Goal: Task Accomplishment & Management: Manage account settings

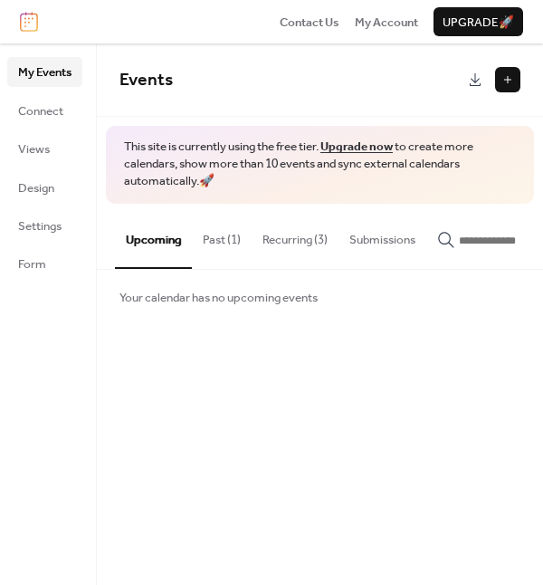
click at [230, 231] on button "Past (1)" at bounding box center [222, 235] width 60 height 63
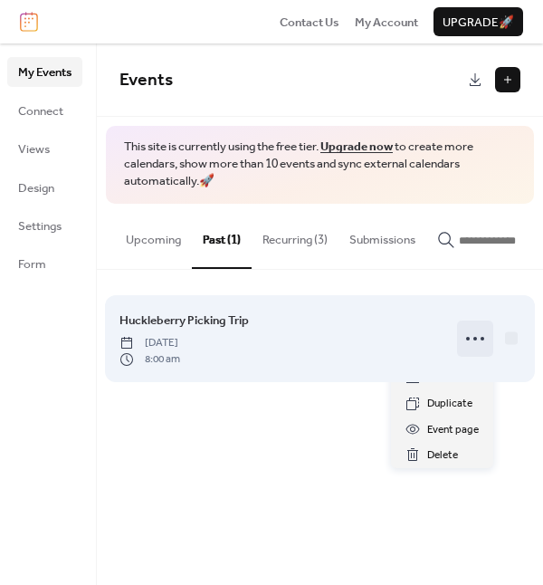
click at [483, 340] on circle at bounding box center [483, 339] width 4 height 4
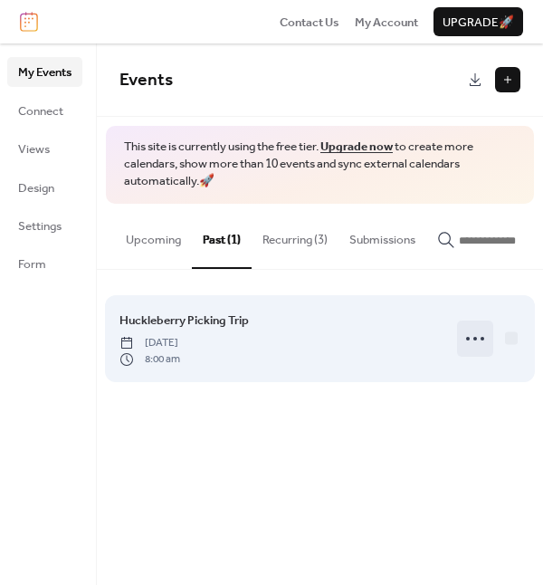
click at [479, 344] on icon at bounding box center [475, 338] width 29 height 29
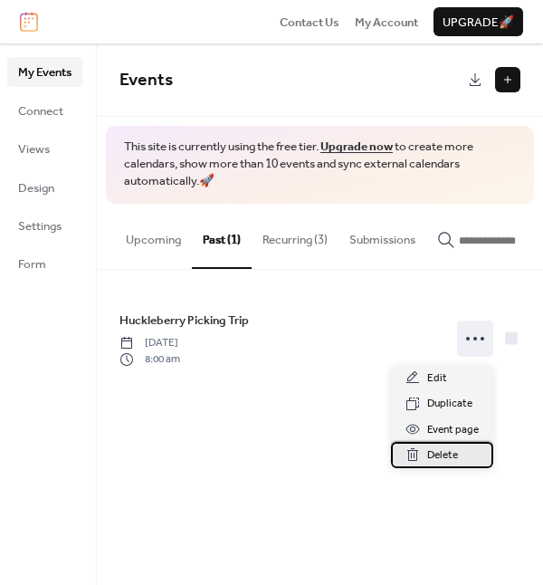
click at [461, 454] on div "Delete" at bounding box center [442, 454] width 102 height 25
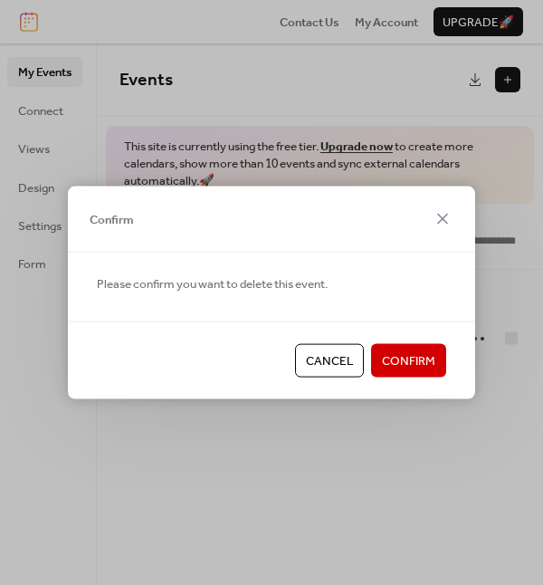
click at [428, 359] on span "Confirm" at bounding box center [408, 361] width 53 height 18
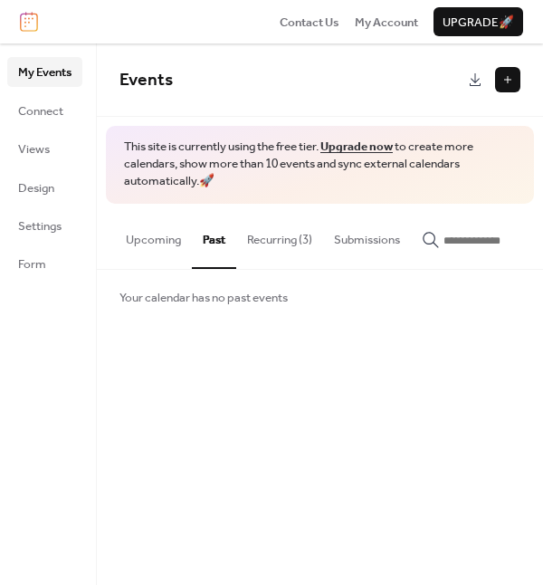
click at [282, 239] on button "Recurring (3)" at bounding box center [279, 235] width 87 height 63
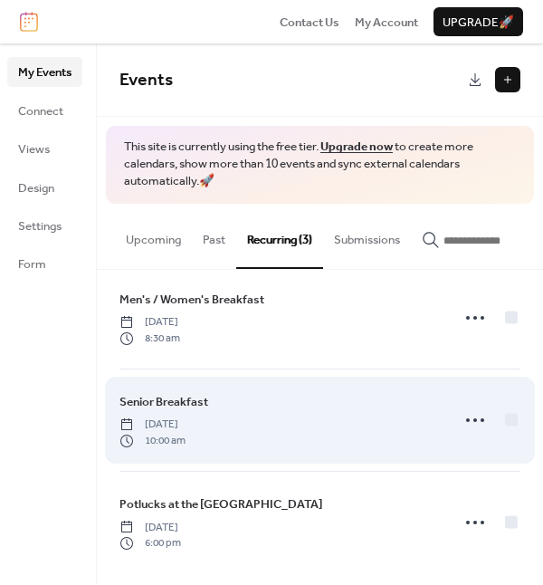
scroll to position [33, 0]
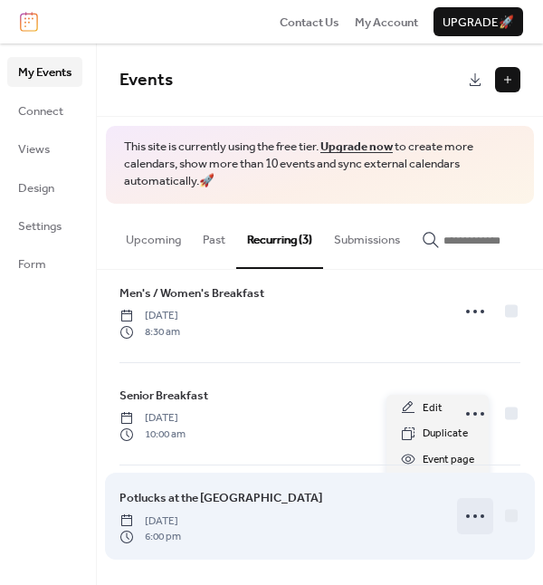
click at [462, 513] on icon at bounding box center [475, 516] width 29 height 29
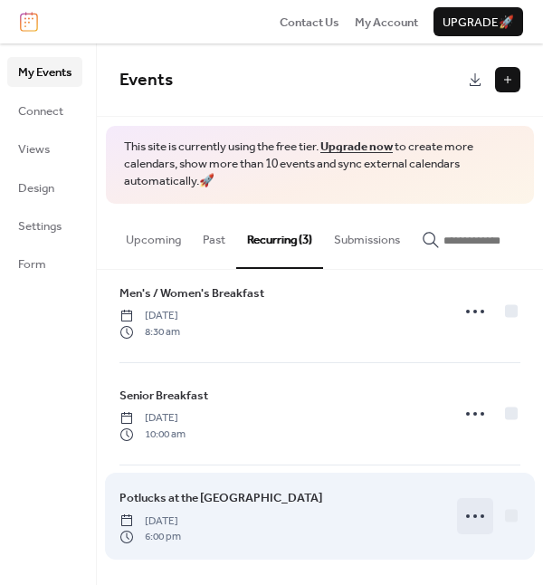
click at [469, 511] on icon at bounding box center [475, 516] width 29 height 29
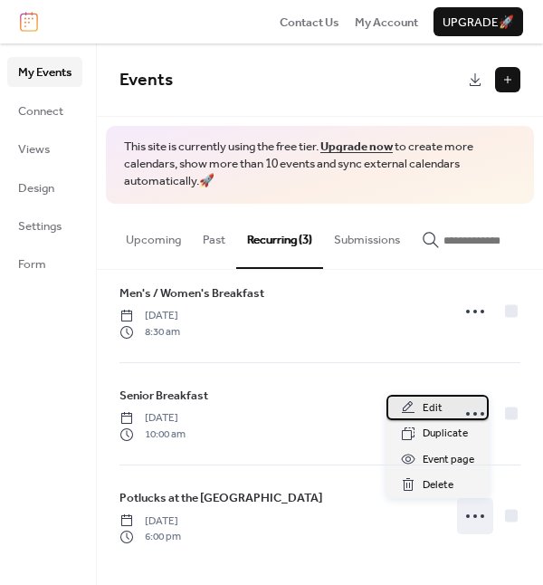
click at [427, 401] on span "Edit" at bounding box center [433, 408] width 20 height 18
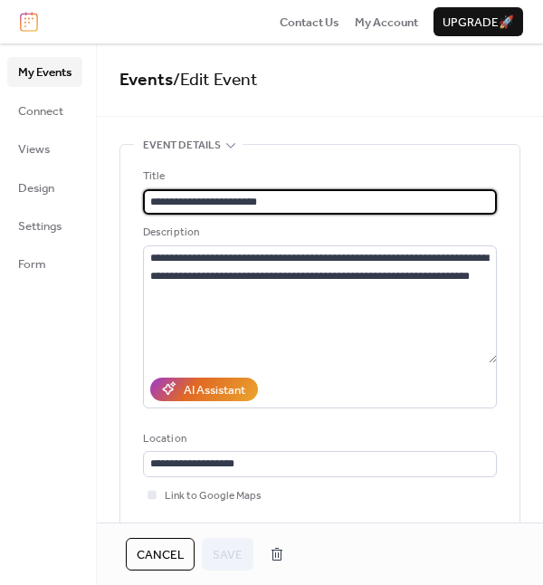
type input "**********"
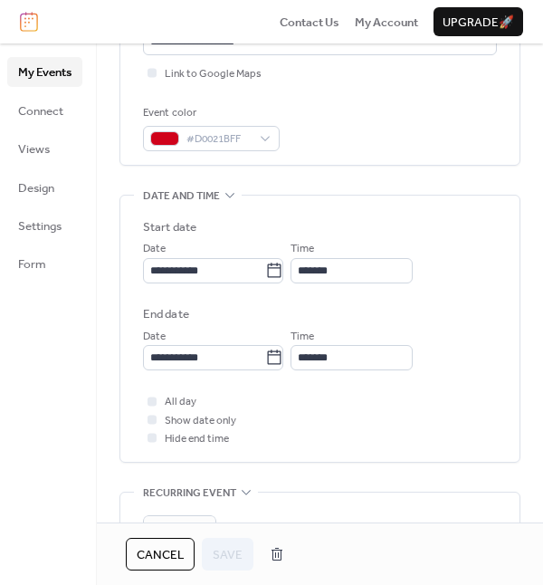
scroll to position [453, 0]
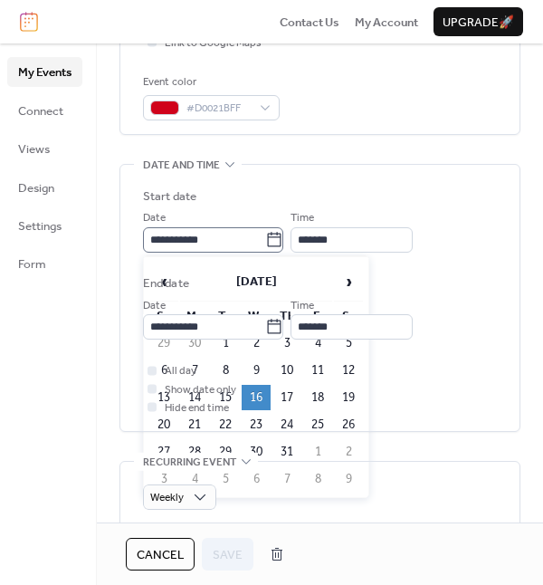
click at [283, 235] on icon at bounding box center [274, 240] width 18 height 18
click at [265, 235] on input "**********" at bounding box center [204, 239] width 122 height 25
click at [283, 235] on icon at bounding box center [274, 240] width 18 height 18
click at [265, 235] on input "**********" at bounding box center [204, 239] width 122 height 25
click at [349, 281] on span "›" at bounding box center [348, 281] width 27 height 36
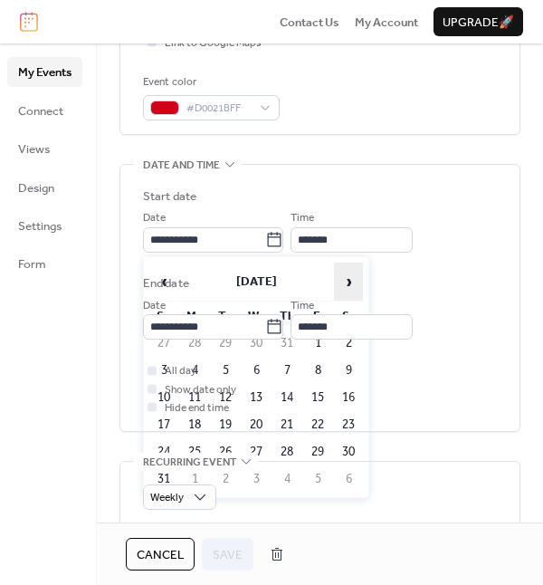
click at [349, 281] on span "›" at bounding box center [348, 281] width 27 height 36
click at [258, 418] on td "24" at bounding box center [256, 424] width 29 height 25
type input "**********"
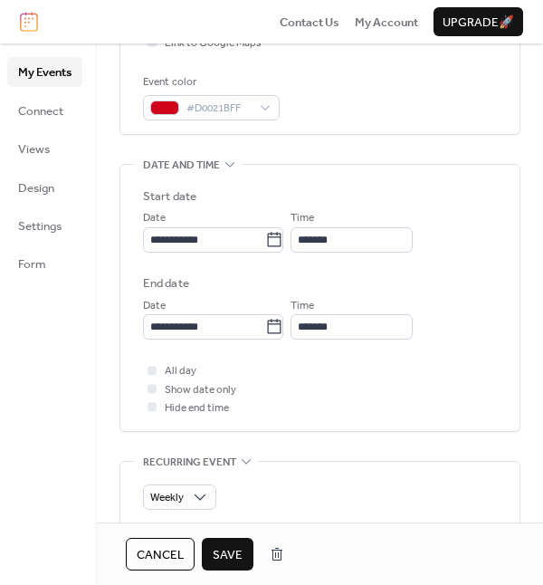
click at [220, 550] on span "Save" at bounding box center [228, 555] width 30 height 18
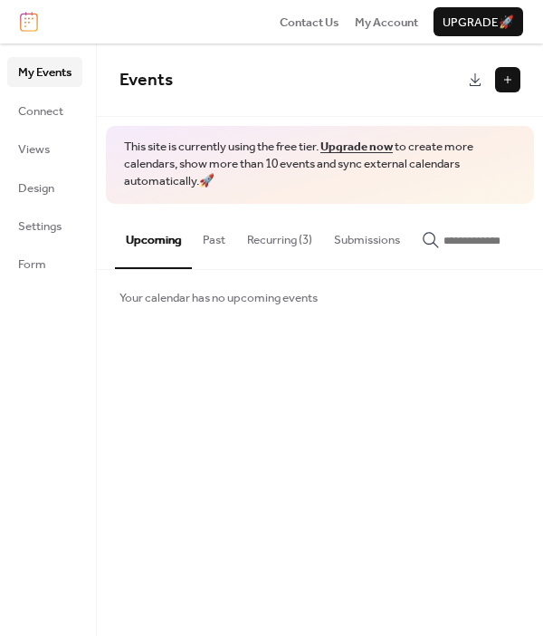
click at [301, 239] on button "Recurring (3)" at bounding box center [279, 235] width 87 height 63
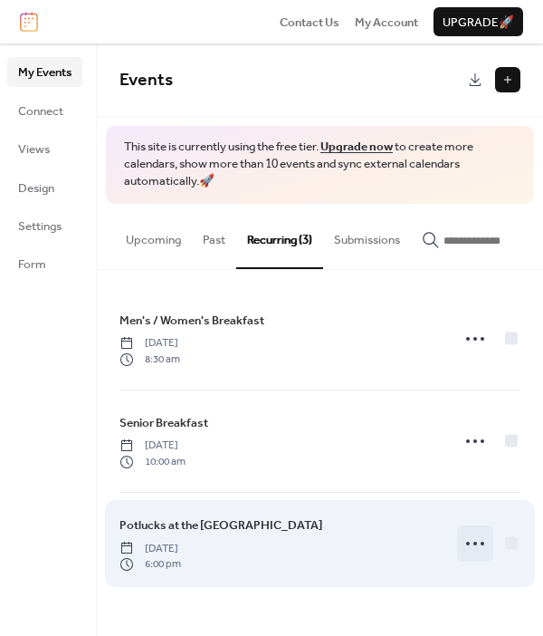
click at [476, 544] on icon at bounding box center [475, 543] width 29 height 29
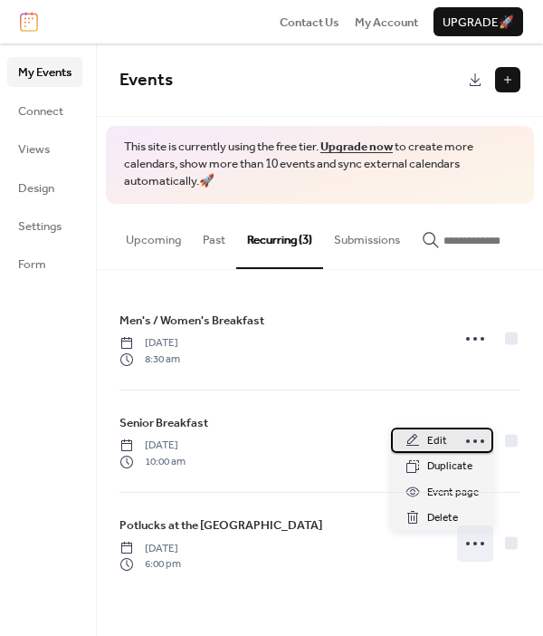
click at [435, 436] on span "Edit" at bounding box center [437, 441] width 20 height 18
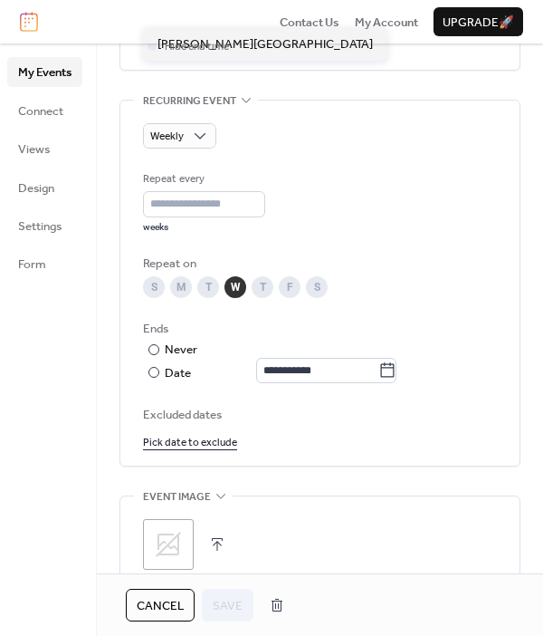
scroll to position [815, 0]
click at [392, 364] on icon at bounding box center [387, 369] width 18 height 18
click at [378, 364] on input "**********" at bounding box center [317, 369] width 122 height 25
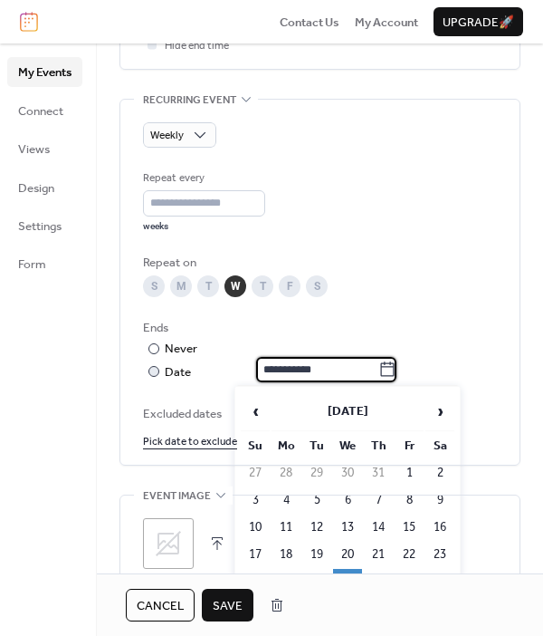
click at [392, 364] on icon at bounding box center [387, 369] width 18 height 18
click at [378, 364] on input "**********" at bounding box center [317, 369] width 122 height 25
click at [439, 407] on span "›" at bounding box center [439, 411] width 27 height 36
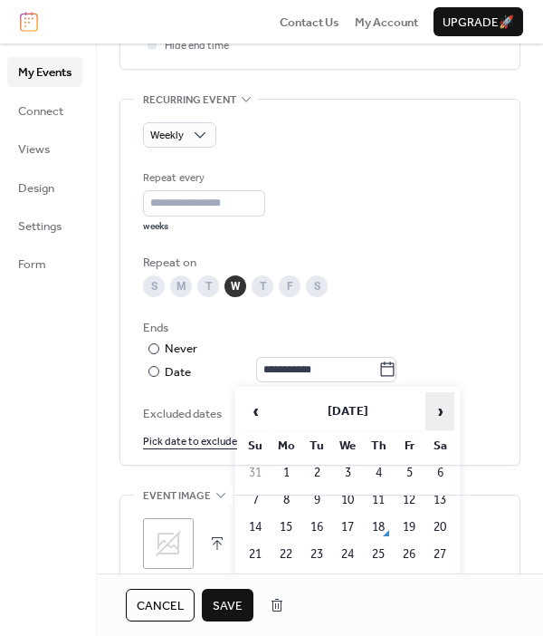
click at [439, 407] on span "›" at bounding box center [439, 411] width 27 height 36
click at [257, 409] on span "‹" at bounding box center [255, 411] width 27 height 36
click at [435, 406] on span "›" at bounding box center [439, 411] width 27 height 36
click at [352, 548] on td "24" at bounding box center [347, 553] width 29 height 25
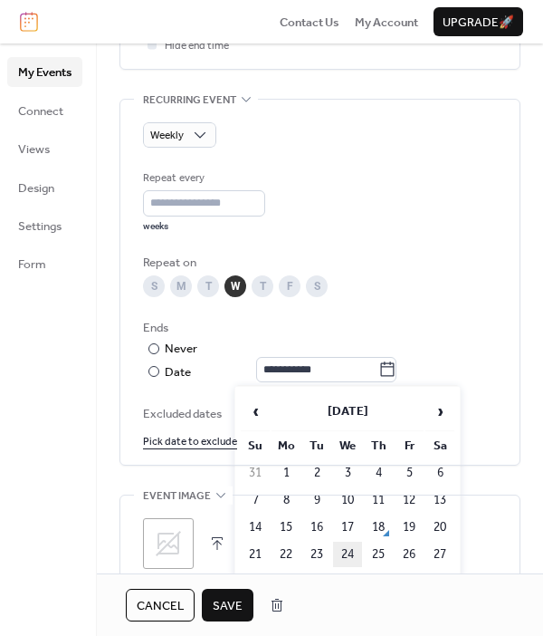
type input "**********"
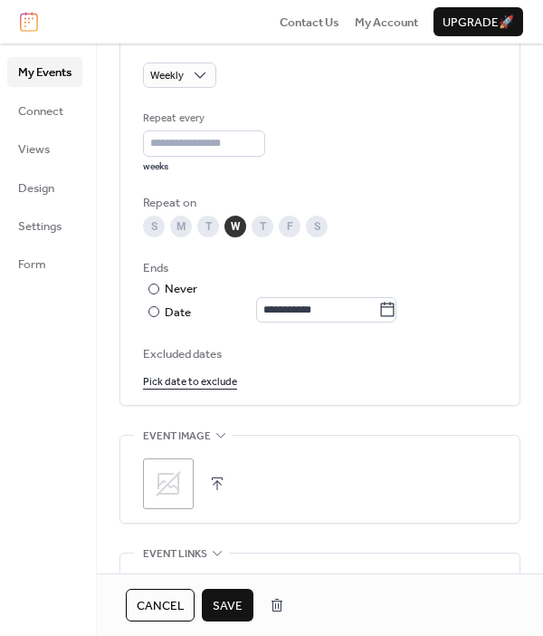
scroll to position [905, 0]
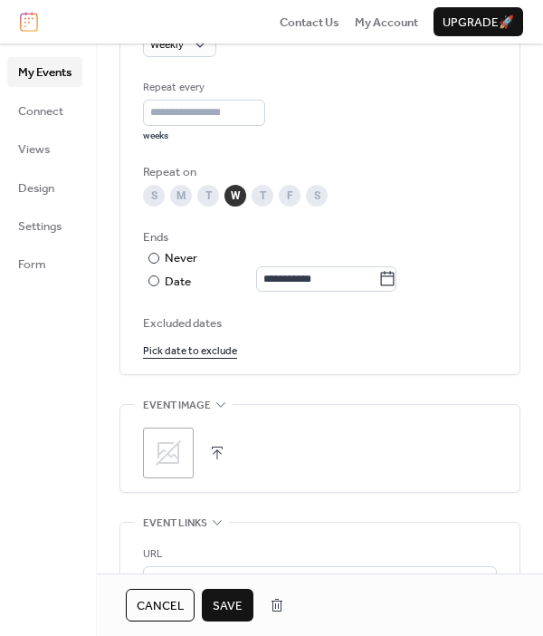
click at [228, 611] on span "Save" at bounding box center [228, 606] width 30 height 18
